Goal: Obtain resource: Download file/media

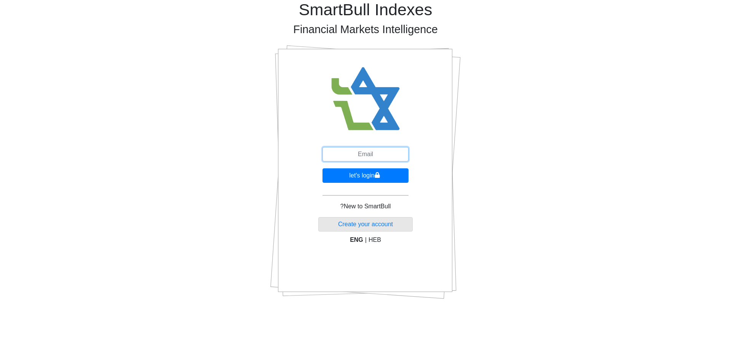
click at [338, 152] on input "email" at bounding box center [366, 154] width 86 height 14
type input "[EMAIL_ADDRESS][DOMAIN_NAME]"
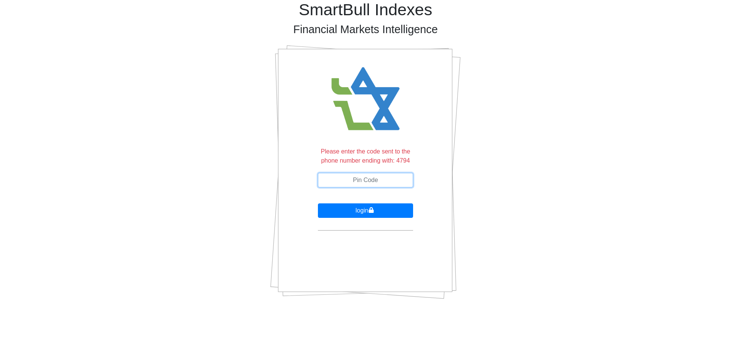
click at [375, 179] on input "text" at bounding box center [365, 180] width 95 height 14
click at [392, 182] on input "text" at bounding box center [365, 180] width 95 height 14
type input "307789"
click at [318, 203] on button "login" at bounding box center [365, 210] width 95 height 14
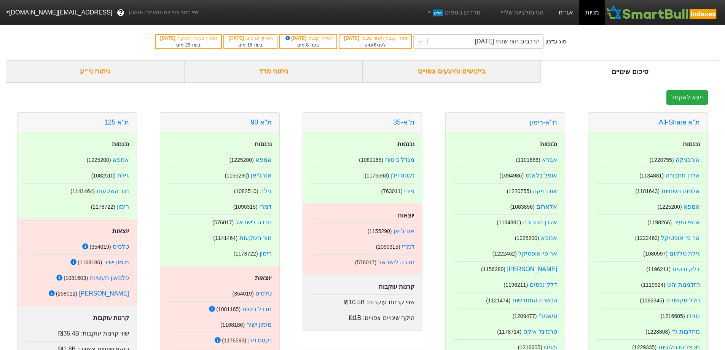
click at [578, 11] on link "אג״ח" at bounding box center [566, 12] width 27 height 25
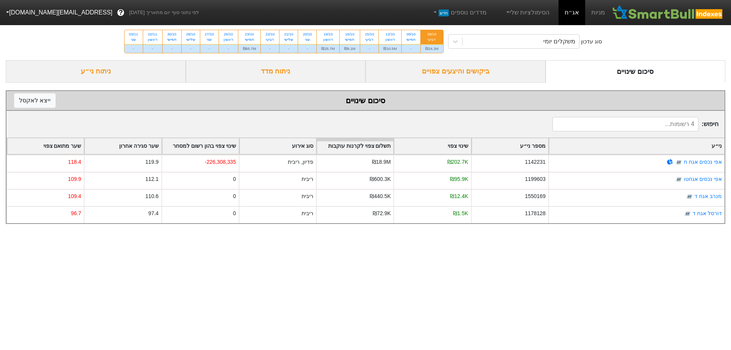
drag, startPoint x: 511, startPoint y: 71, endPoint x: 515, endPoint y: 82, distance: 11.8
click at [511, 73] on div "ביקושים והיצעים צפויים" at bounding box center [456, 71] width 180 height 22
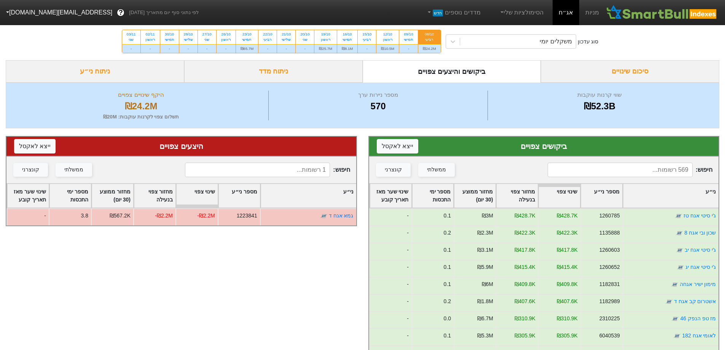
click at [431, 38] on div "רביעי" at bounding box center [429, 39] width 13 height 5
click at [430, 35] on input "08/10 רביעי ₪24.2M" at bounding box center [427, 32] width 5 height 5
click at [396, 146] on button "ייצא ל אקסל" at bounding box center [398, 146] width 42 height 14
drag, startPoint x: 37, startPoint y: 141, endPoint x: 40, endPoint y: 145, distance: 5.5
click at [37, 141] on button "ייצא ל אקסל" at bounding box center [35, 146] width 42 height 14
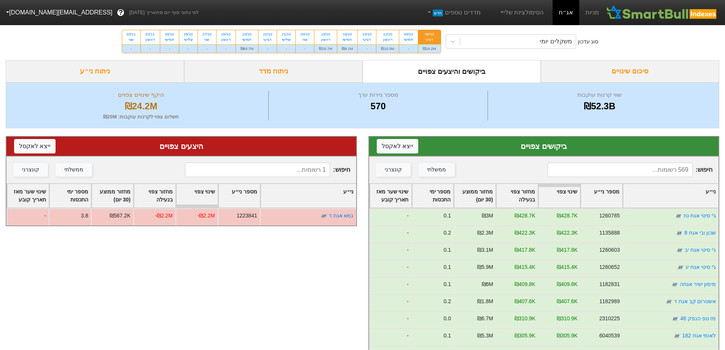
drag, startPoint x: 326, startPoint y: 41, endPoint x: 337, endPoint y: 56, distance: 18.4
click at [326, 42] on div "ראשון" at bounding box center [325, 39] width 13 height 5
click at [326, 35] on input "19/10 ראשון ₪25.7M" at bounding box center [323, 32] width 5 height 5
radio input "true"
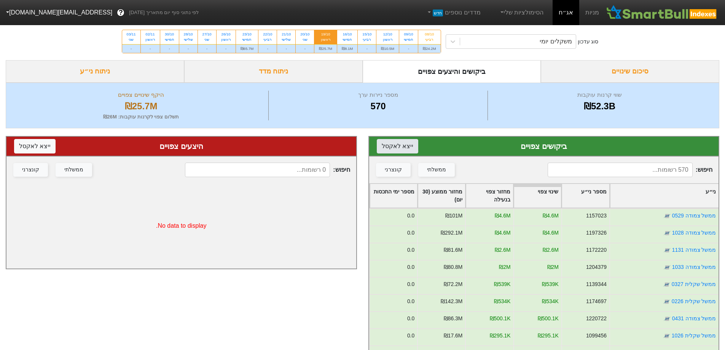
click at [394, 147] on button "ייצא ל אקסל" at bounding box center [398, 146] width 42 height 14
click at [245, 38] on div "חמישי" at bounding box center [247, 39] width 13 height 5
click at [245, 35] on input "23/10 חמישי ₪65.7M" at bounding box center [244, 32] width 5 height 5
radio input "true"
click at [408, 145] on button "ייצא ל אקסל" at bounding box center [398, 146] width 42 height 14
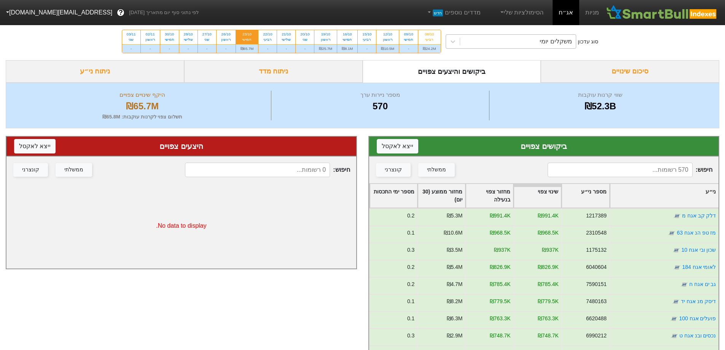
click at [503, 40] on div "משקלים יומי" at bounding box center [518, 42] width 116 height 14
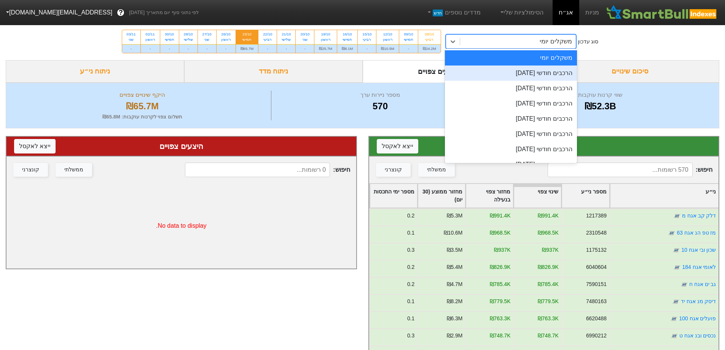
click at [530, 73] on div "הרכבים חודשי [DATE]" at bounding box center [511, 72] width 132 height 15
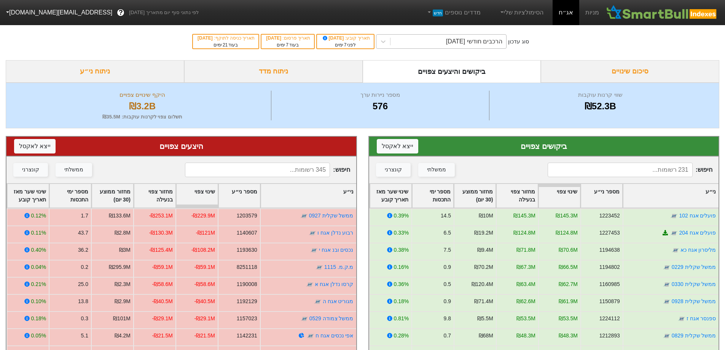
click at [418, 40] on div "הרכבים חודשי [DATE]" at bounding box center [449, 42] width 116 height 14
click at [412, 148] on button "ייצא ל אקסל" at bounding box center [398, 146] width 42 height 14
drag, startPoint x: 32, startPoint y: 142, endPoint x: 33, endPoint y: 146, distance: 3.9
click at [33, 145] on button "ייצא ל אקסל" at bounding box center [35, 146] width 42 height 14
click at [415, 39] on div "הרכבים חודשי [DATE]" at bounding box center [449, 42] width 116 height 14
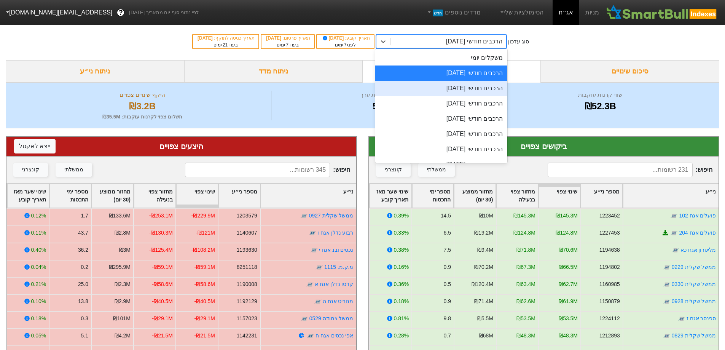
click at [427, 92] on div "הרכבים חודשי [DATE]" at bounding box center [441, 88] width 132 height 15
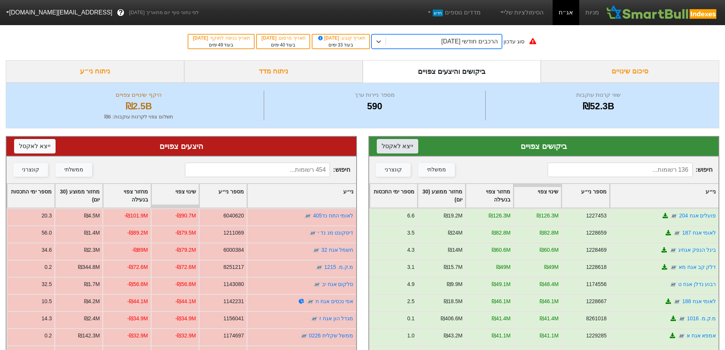
drag, startPoint x: 399, startPoint y: 144, endPoint x: 387, endPoint y: 146, distance: 12.5
click at [399, 144] on button "ייצא ל אקסל" at bounding box center [398, 146] width 42 height 14
click at [28, 147] on button "ייצא ל אקסל" at bounding box center [35, 146] width 42 height 14
click at [429, 44] on div "הרכבים חודשי [DATE]" at bounding box center [444, 42] width 116 height 14
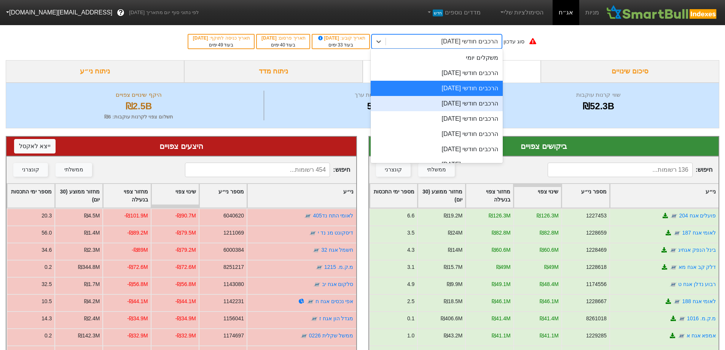
click at [452, 106] on div "הרכבים חודשי [DATE]" at bounding box center [437, 103] width 132 height 15
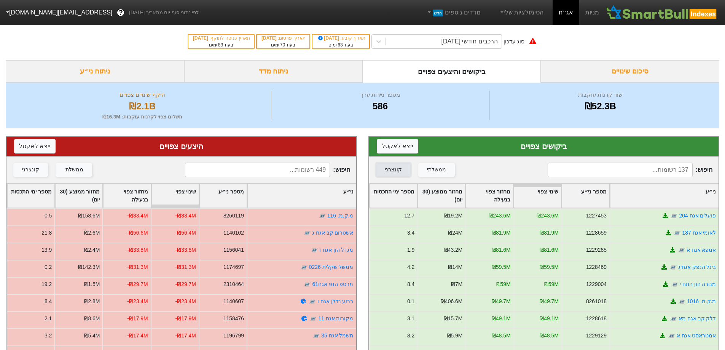
click at [399, 172] on div "קונצרני" at bounding box center [393, 170] width 17 height 8
click at [431, 166] on div "ממשלתי" at bounding box center [436, 170] width 19 height 8
click at [427, 170] on div "ממשלתי" at bounding box center [436, 170] width 19 height 8
click at [396, 168] on div "קונצרני" at bounding box center [393, 170] width 17 height 8
click at [399, 141] on button "ייצא ל אקסל" at bounding box center [398, 146] width 42 height 14
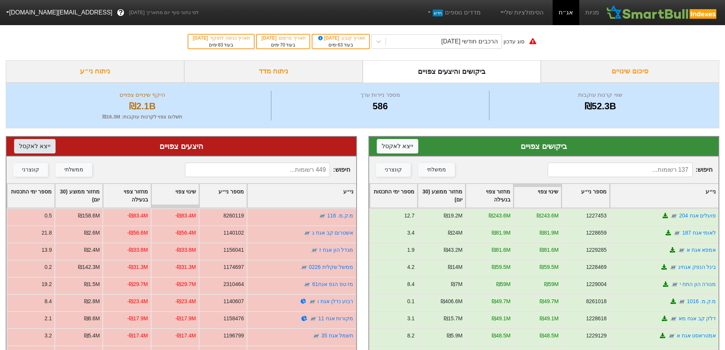
drag, startPoint x: 40, startPoint y: 145, endPoint x: 366, endPoint y: 94, distance: 330.7
click at [40, 145] on button "ייצא ל אקסל" at bounding box center [35, 146] width 42 height 14
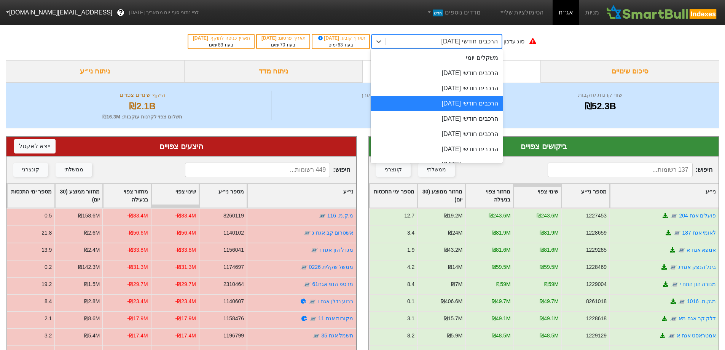
drag, startPoint x: 398, startPoint y: 42, endPoint x: 402, endPoint y: 56, distance: 14.7
click at [399, 42] on div "הרכבים חודשי [DATE]" at bounding box center [444, 42] width 116 height 14
drag, startPoint x: 570, startPoint y: 51, endPoint x: 577, endPoint y: 43, distance: 10.2
click at [572, 50] on div "סוג עדכון option הרכבים חודשי [DATE], selected. option הרכבים חודשי [DATE] focu…" at bounding box center [362, 41] width 725 height 37
click at [408, 42] on div "הרכבים חודשי [DATE]" at bounding box center [444, 42] width 116 height 14
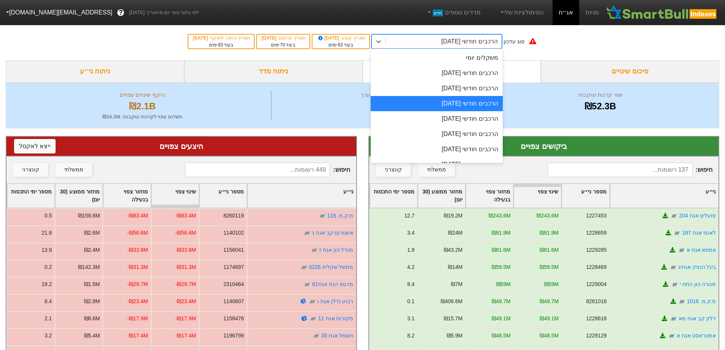
drag, startPoint x: 345, startPoint y: 94, endPoint x: 361, endPoint y: 88, distance: 16.6
click at [345, 94] on div "מספר ניירות ערך" at bounding box center [380, 95] width 214 height 9
drag, startPoint x: 492, startPoint y: 41, endPoint x: 492, endPoint y: 46, distance: 5.7
click at [492, 41] on div "הרכבים חודשי [DATE]" at bounding box center [470, 41] width 56 height 9
click at [490, 54] on div "משקלים יומי" at bounding box center [437, 57] width 132 height 15
